Goal: Find specific page/section: Find specific page/section

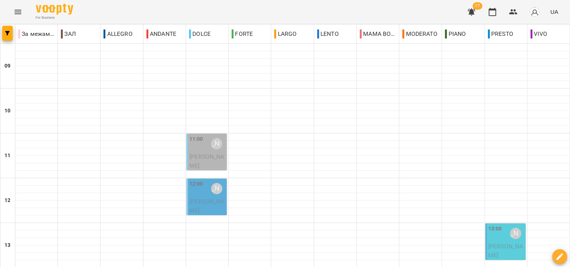
scroll to position [364, 0]
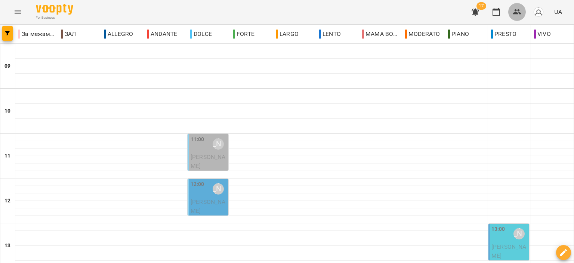
click at [514, 12] on icon "button" at bounding box center [517, 11] width 9 height 9
